Goal: Task Accomplishment & Management: Manage account settings

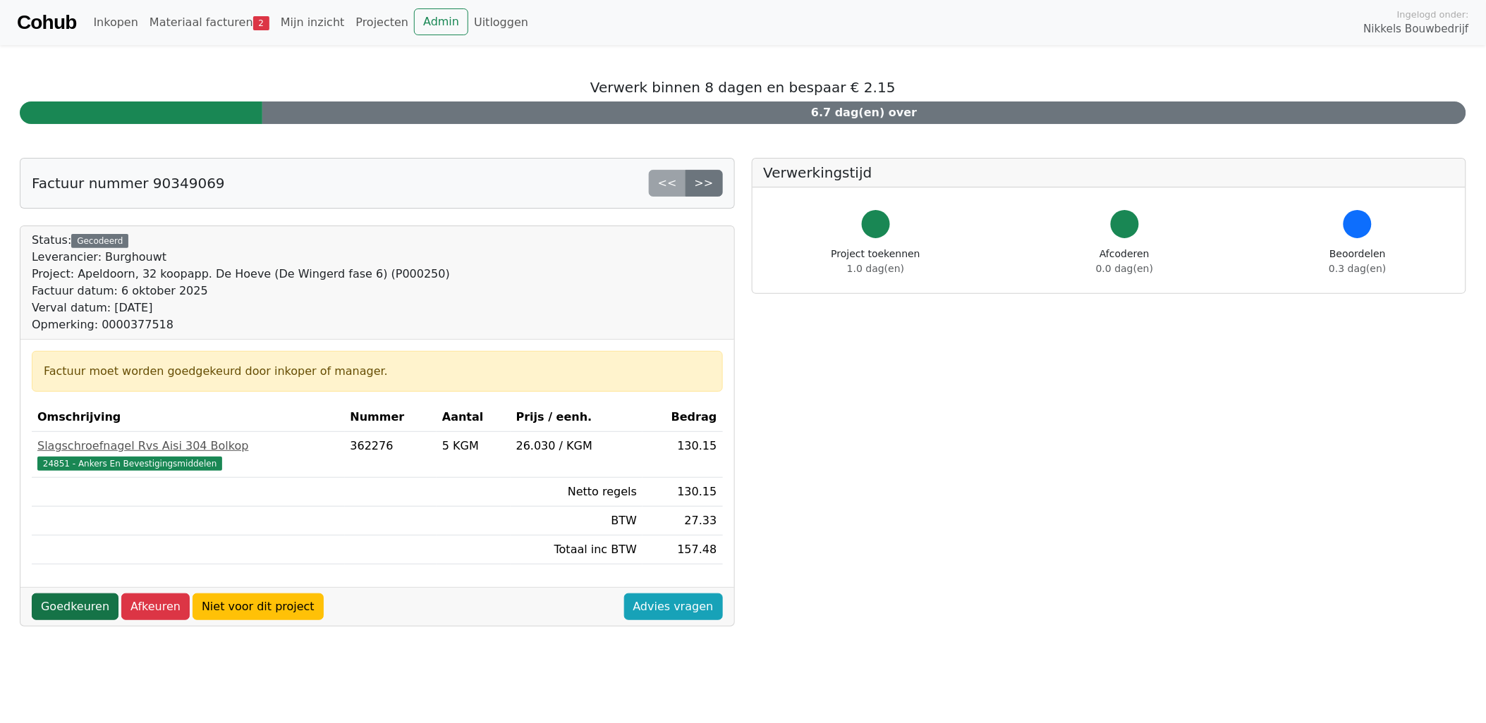
click at [83, 609] on link "Goedkeuren" at bounding box center [75, 607] width 87 height 27
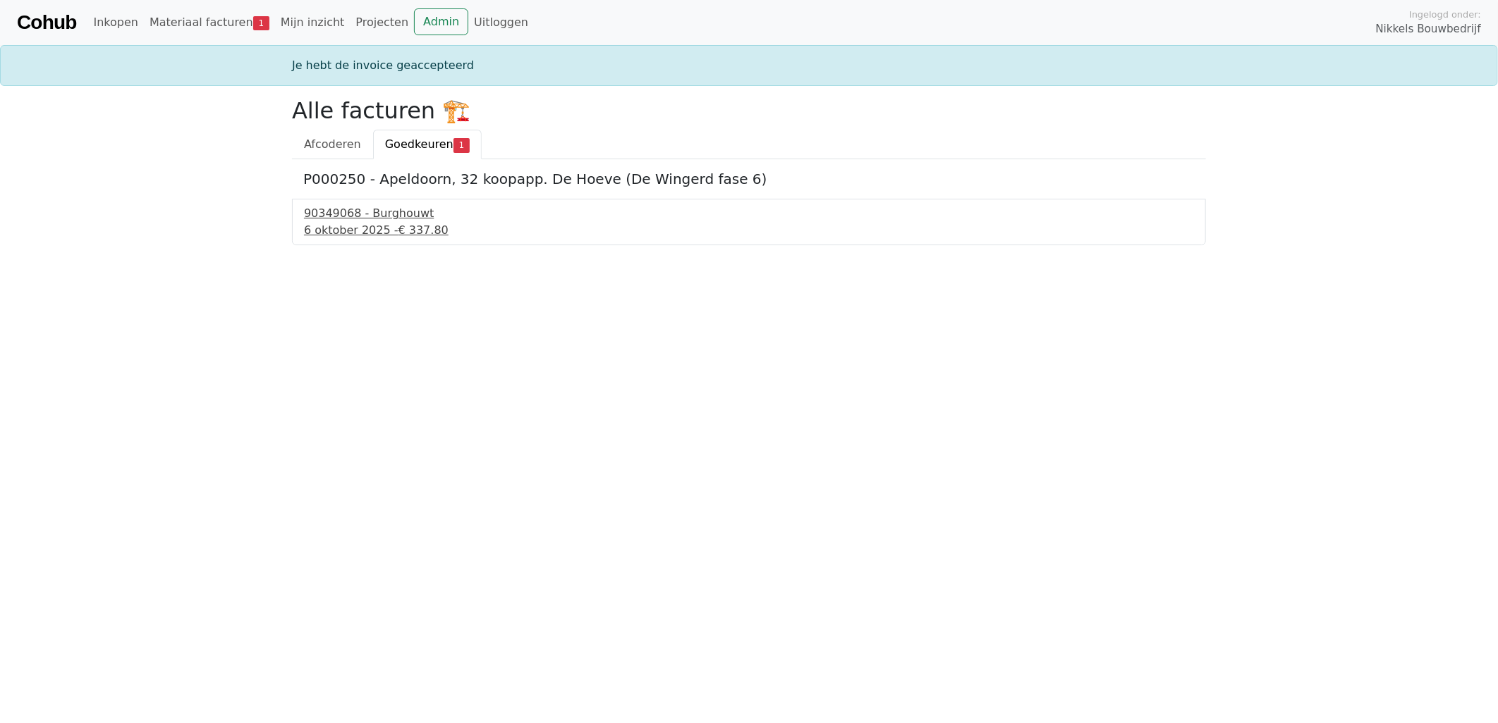
click at [396, 217] on div "90349068 - Burghouwt" at bounding box center [749, 213] width 890 height 17
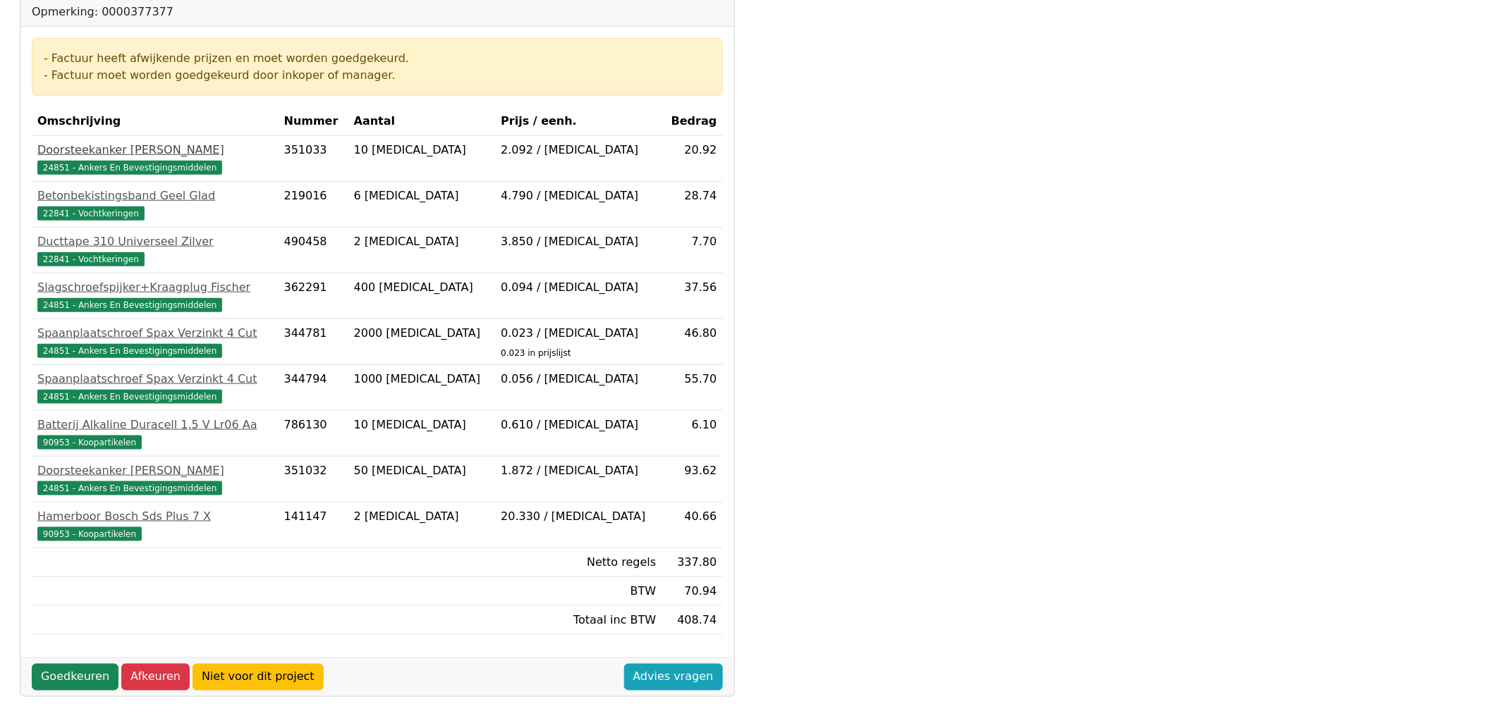
scroll to position [401, 0]
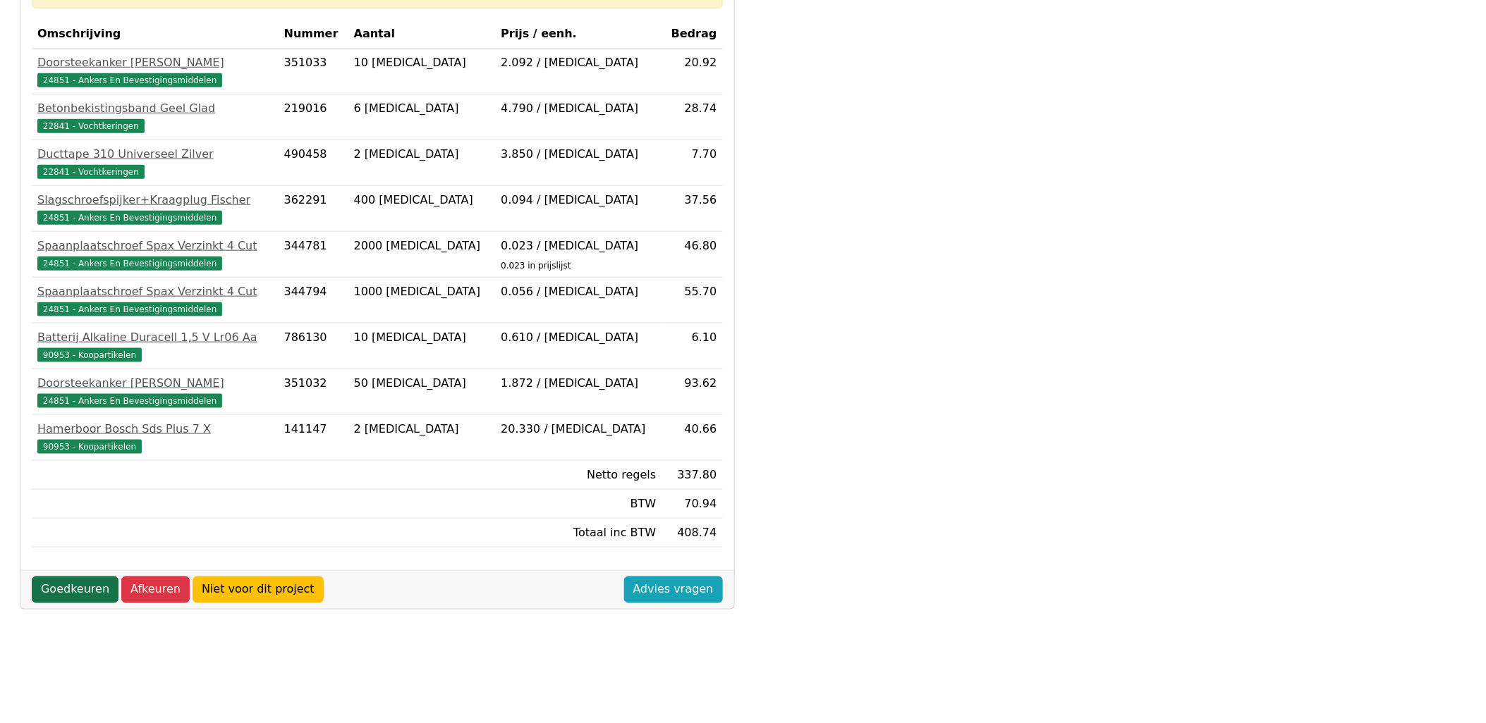
click at [72, 589] on link "Goedkeuren" at bounding box center [75, 590] width 87 height 27
